Goal: Task Accomplishment & Management: Use online tool/utility

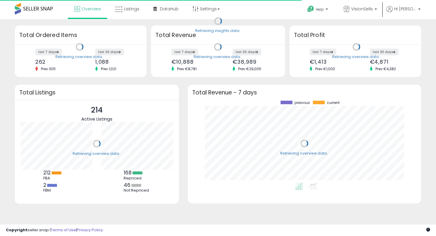
scroll to position [82, 222]
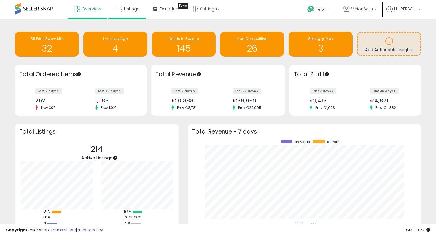
click at [144, 9] on li "Listings" at bounding box center [127, 9] width 38 height 19
click at [138, 9] on span "Listings" at bounding box center [131, 9] width 15 height 6
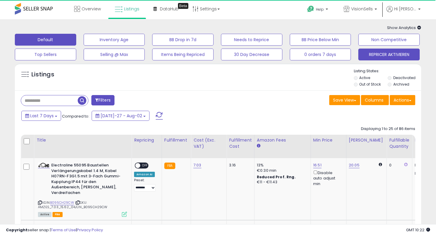
click at [145, 46] on button "REPRICER AKTIVIEREN" at bounding box center [114, 40] width 61 height 12
